Goal: Find specific page/section: Find specific page/section

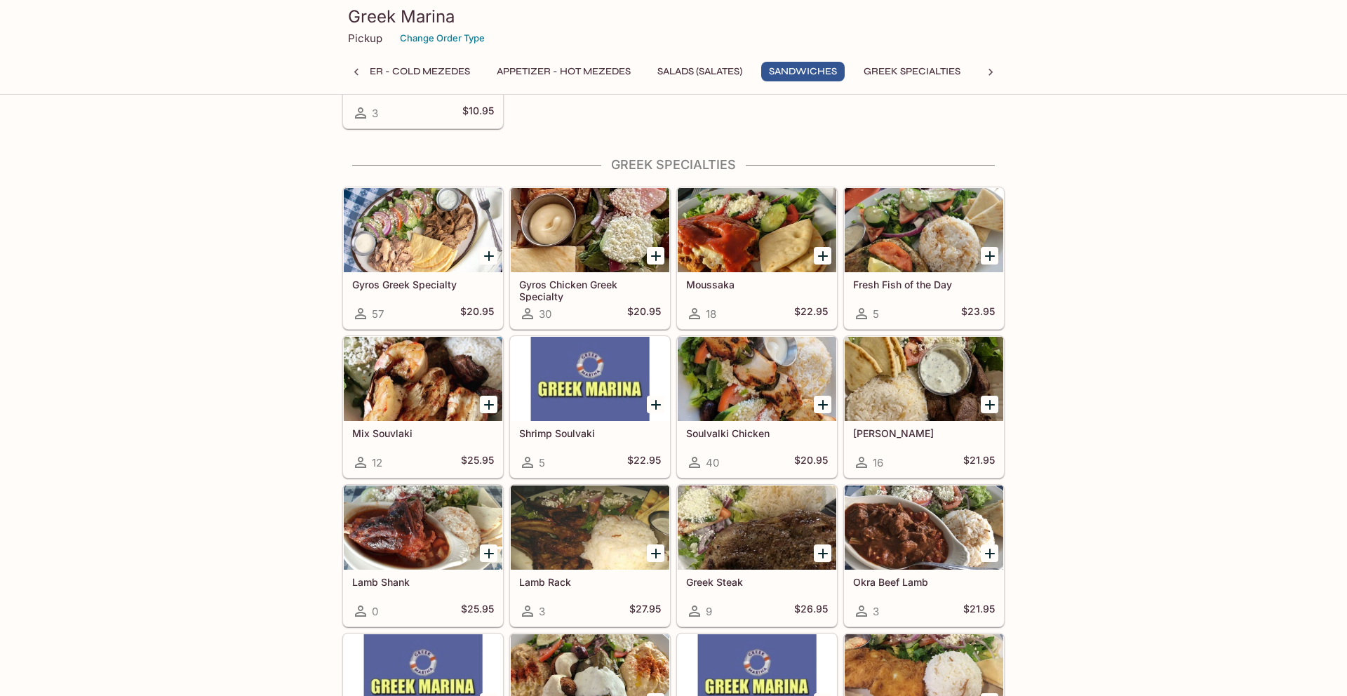
scroll to position [1212, 0]
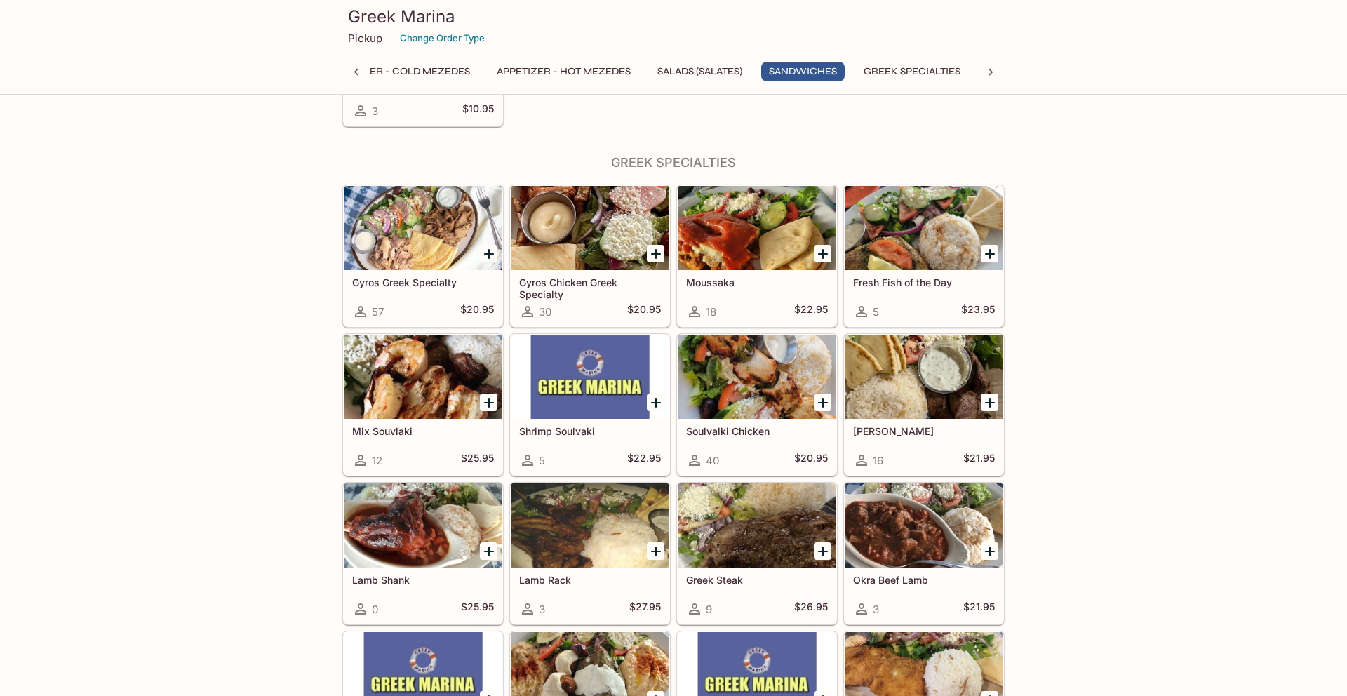
click at [424, 246] on div at bounding box center [423, 228] width 159 height 84
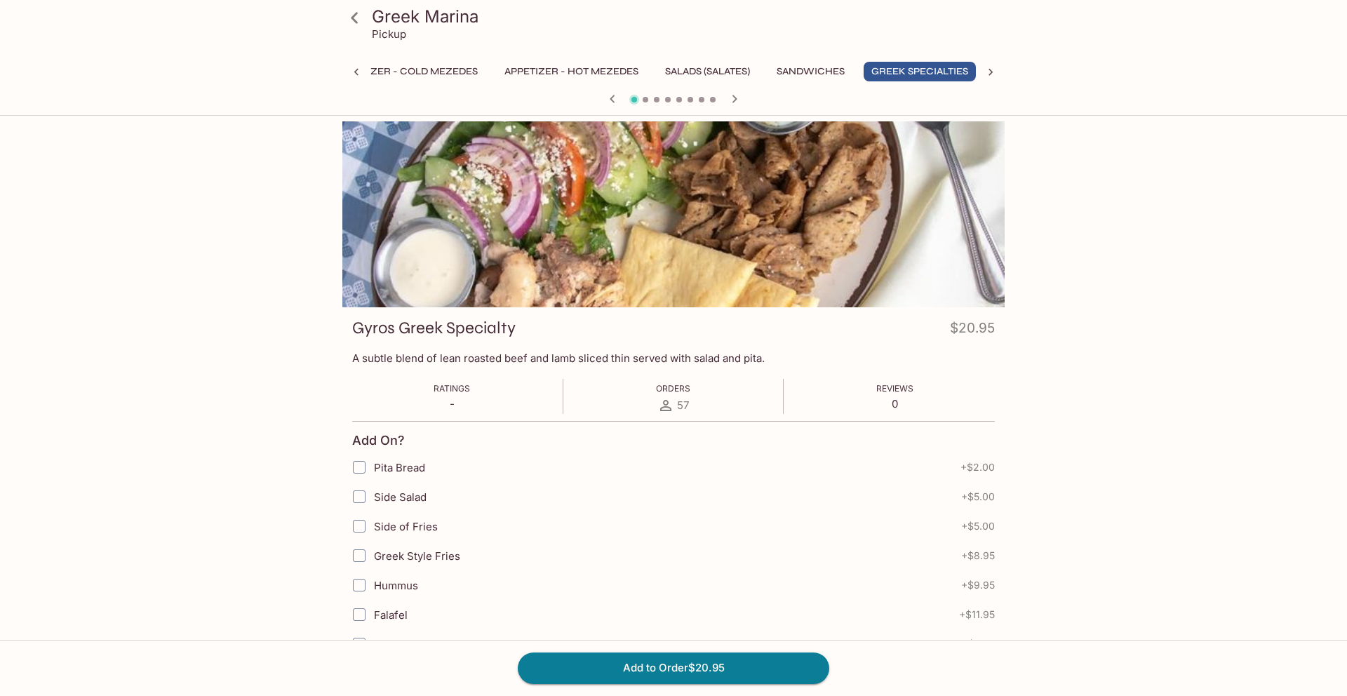
scroll to position [0, 55]
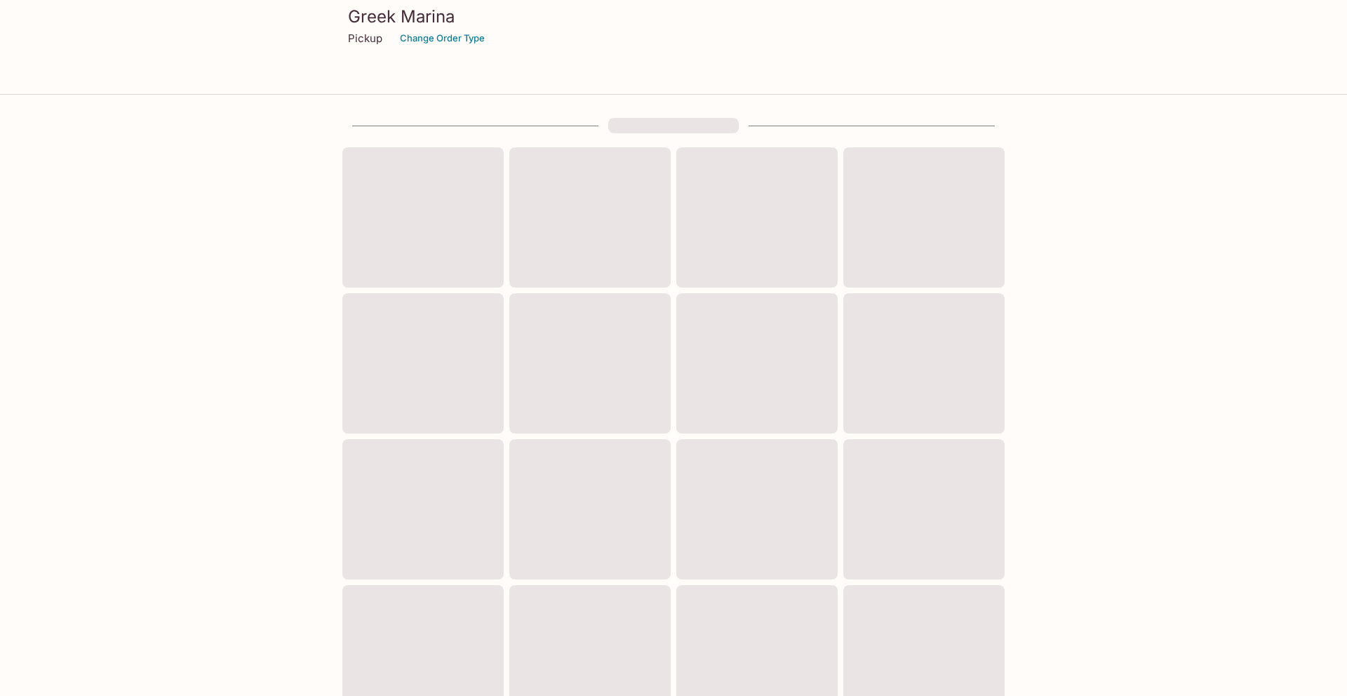
scroll to position [321, 0]
